Goal: Information Seeking & Learning: Learn about a topic

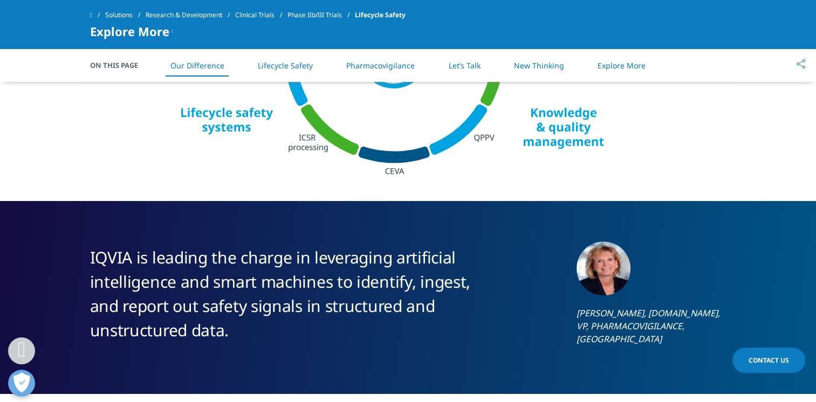
scroll to position [822, 0]
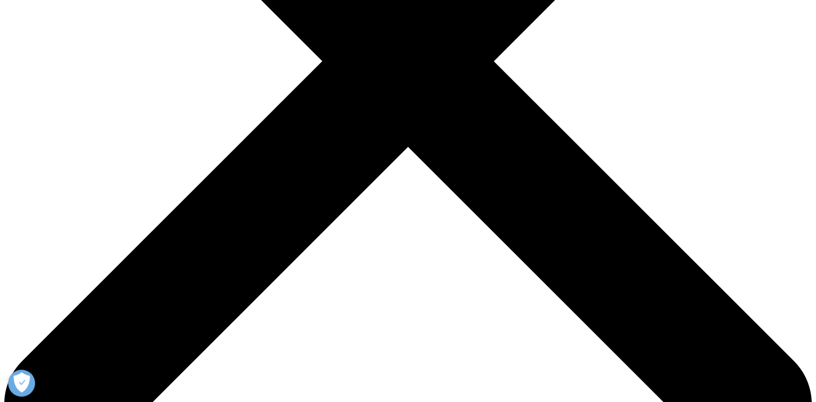
scroll to position [324, 0]
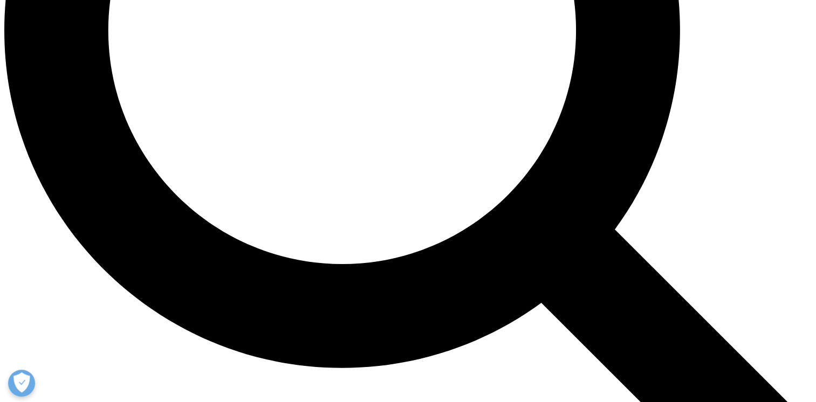
scroll to position [755, 0]
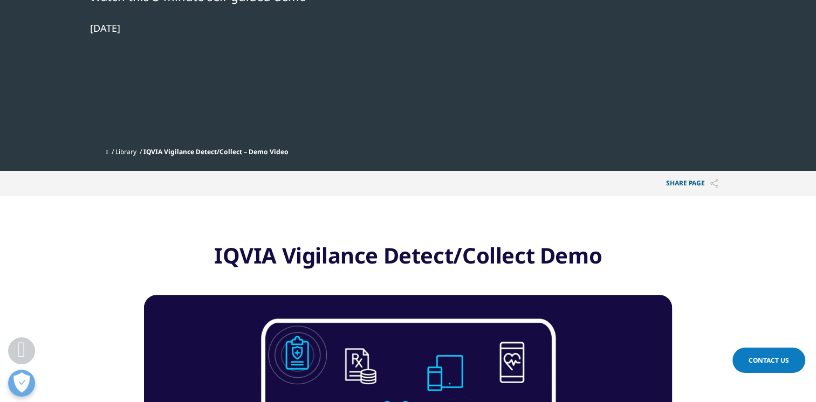
scroll to position [11, 0]
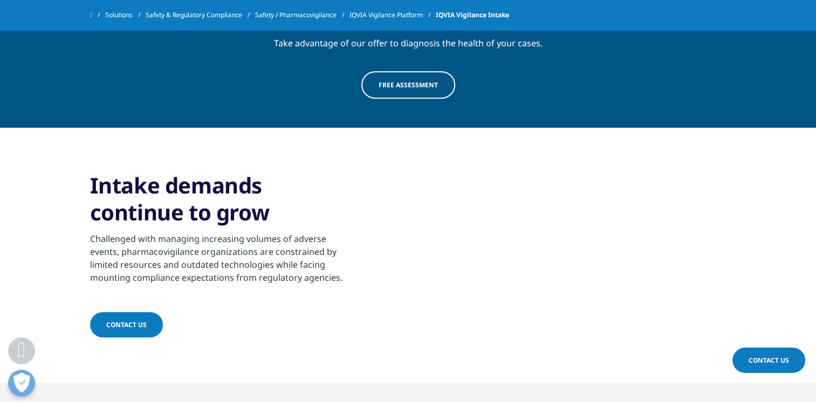
scroll to position [431, 0]
